Goal: Task Accomplishment & Management: Complete application form

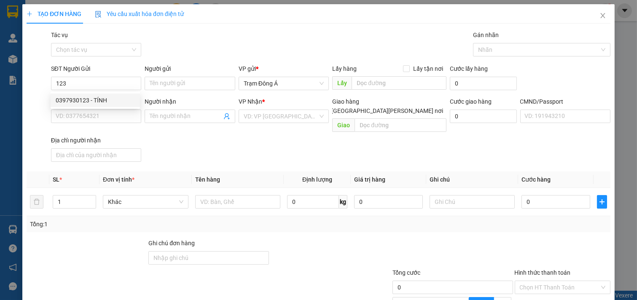
click at [72, 96] on div "0397930123 - TÍNH" at bounding box center [95, 100] width 79 height 9
type input "0397930123"
type input "TÍNH"
type input "0919879479"
type input "PHONG"
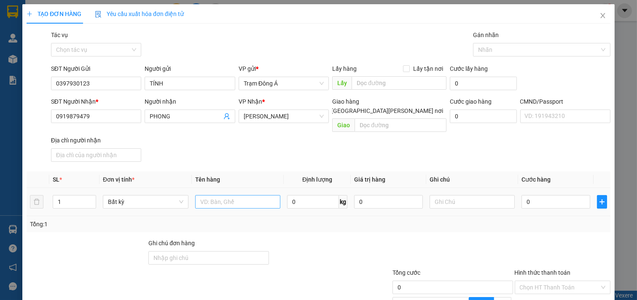
type input "0397930123"
click at [230, 196] on input "text" at bounding box center [238, 201] width 86 height 13
type input "1t 6kg np (hdV)"
click at [439, 195] on input "text" at bounding box center [473, 201] width 86 height 13
type input "huong"
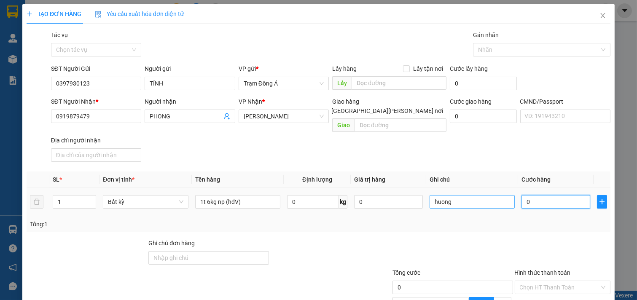
type input "2"
type input "25"
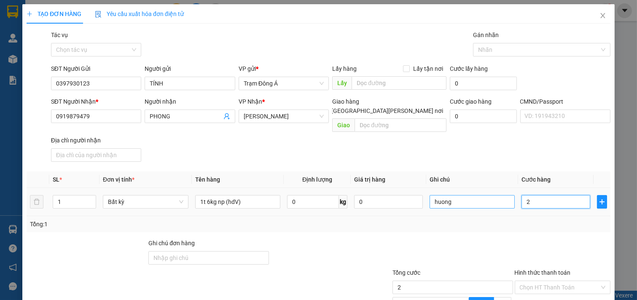
type input "25"
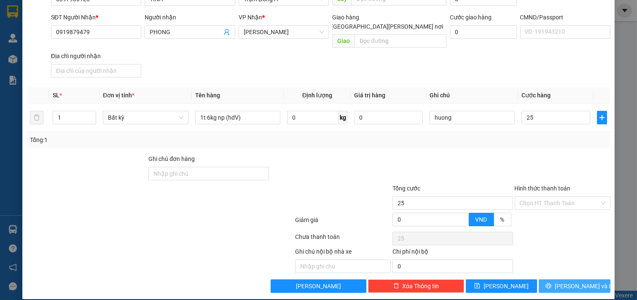
type input "25.000"
click at [568, 282] on span "[PERSON_NAME] và In" at bounding box center [584, 286] width 59 height 9
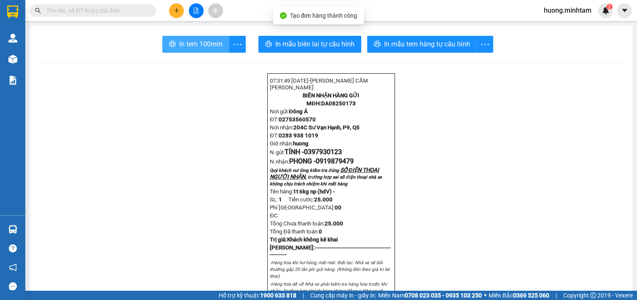
click at [183, 43] on span "In tem 100mm" at bounding box center [200, 44] width 43 height 11
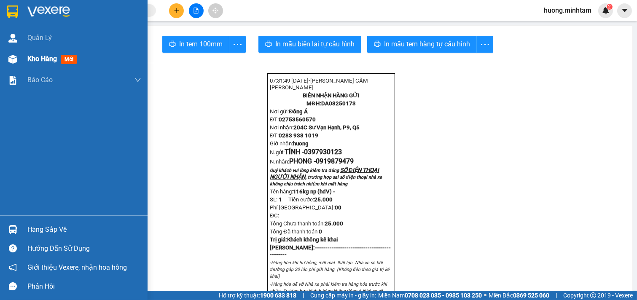
click at [35, 57] on span "Kho hàng" at bounding box center [42, 59] width 30 height 8
